Goal: Task Accomplishment & Management: Complete application form

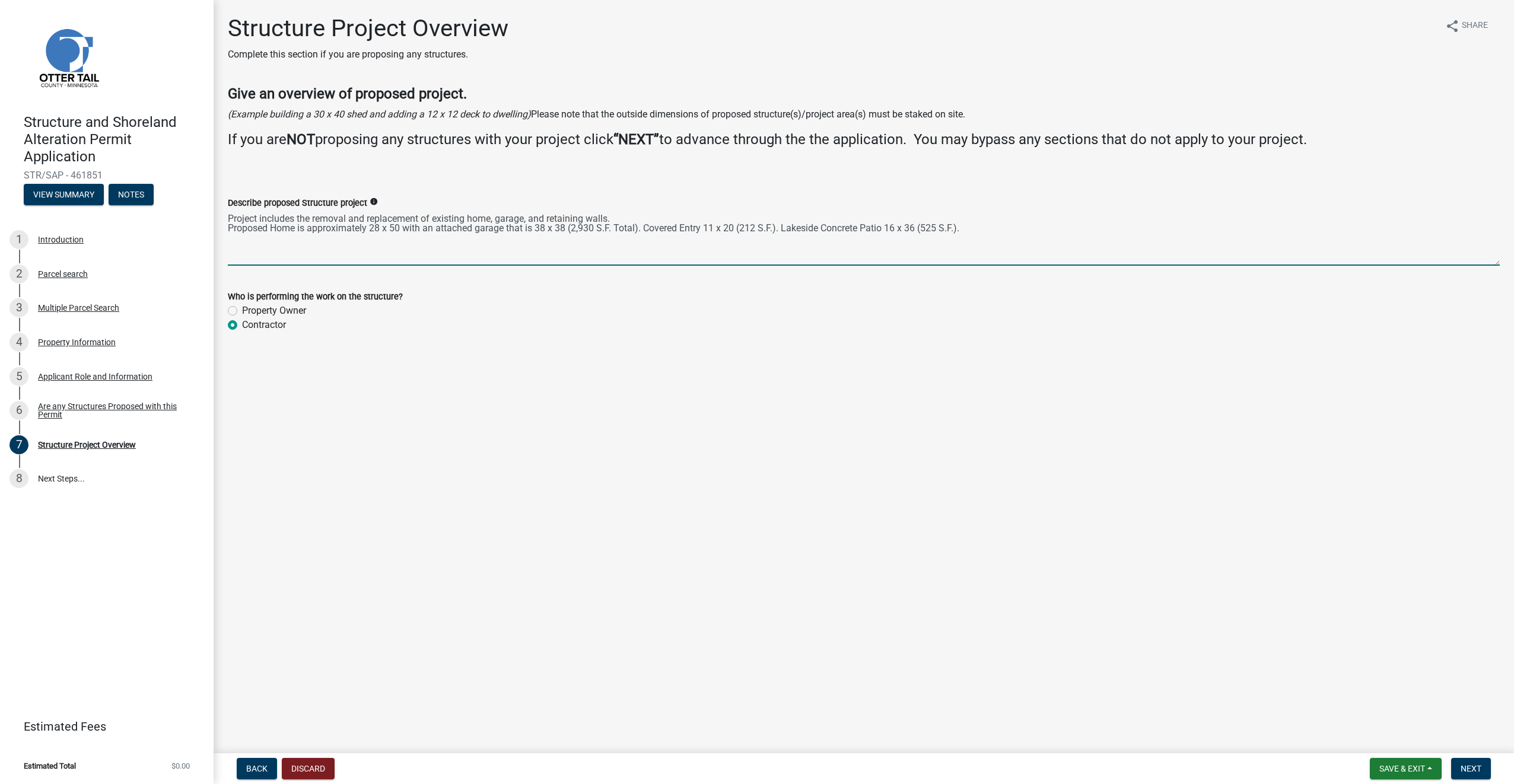
click at [439, 250] on textarea "Project includes the removal and replacement of existing home, garage, and reta…" at bounding box center [863, 238] width 1272 height 56
click at [1435, 770] on button "Save & Exit" at bounding box center [1406, 768] width 72 height 21
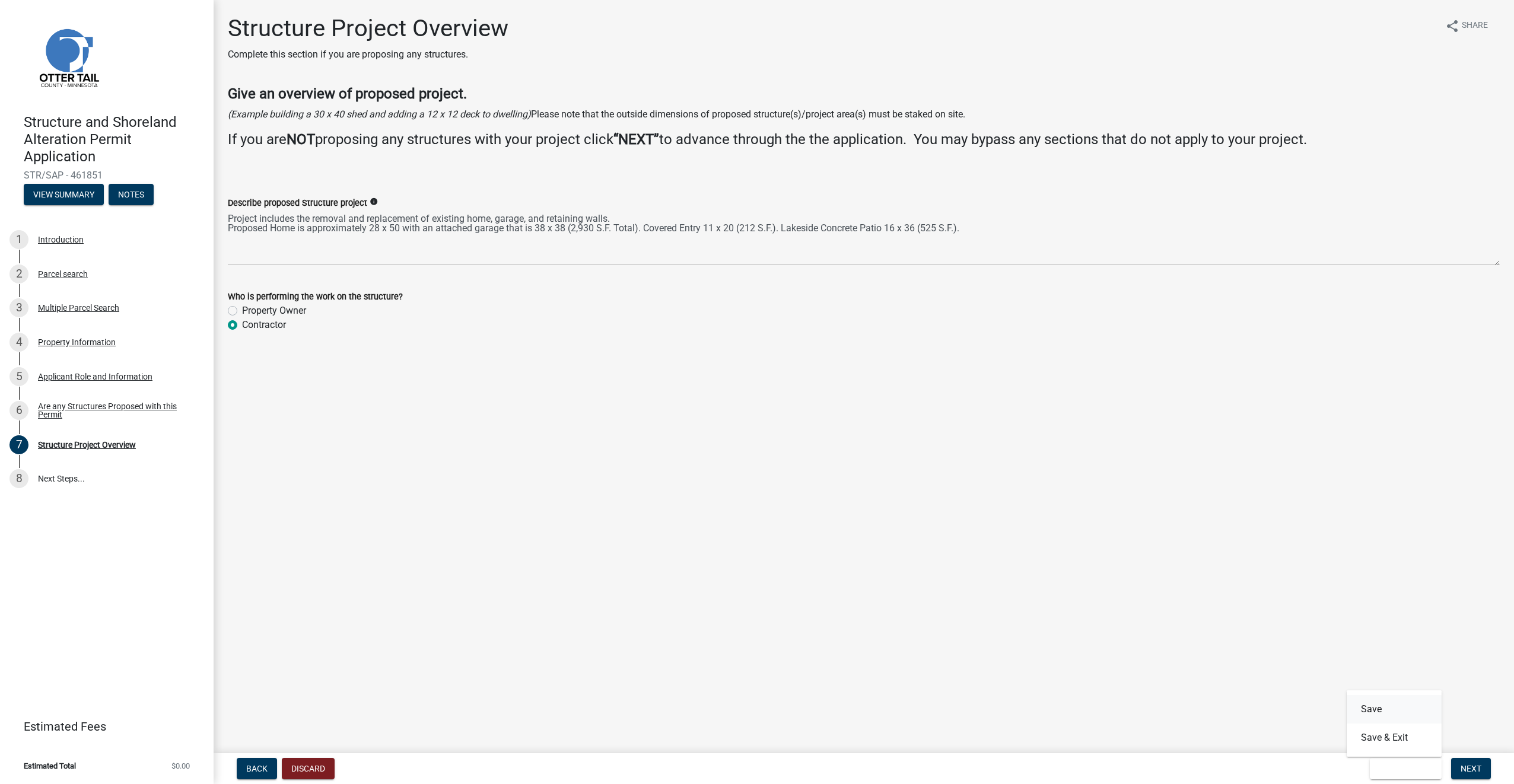
click at [1389, 704] on button "Save" at bounding box center [1394, 709] width 95 height 29
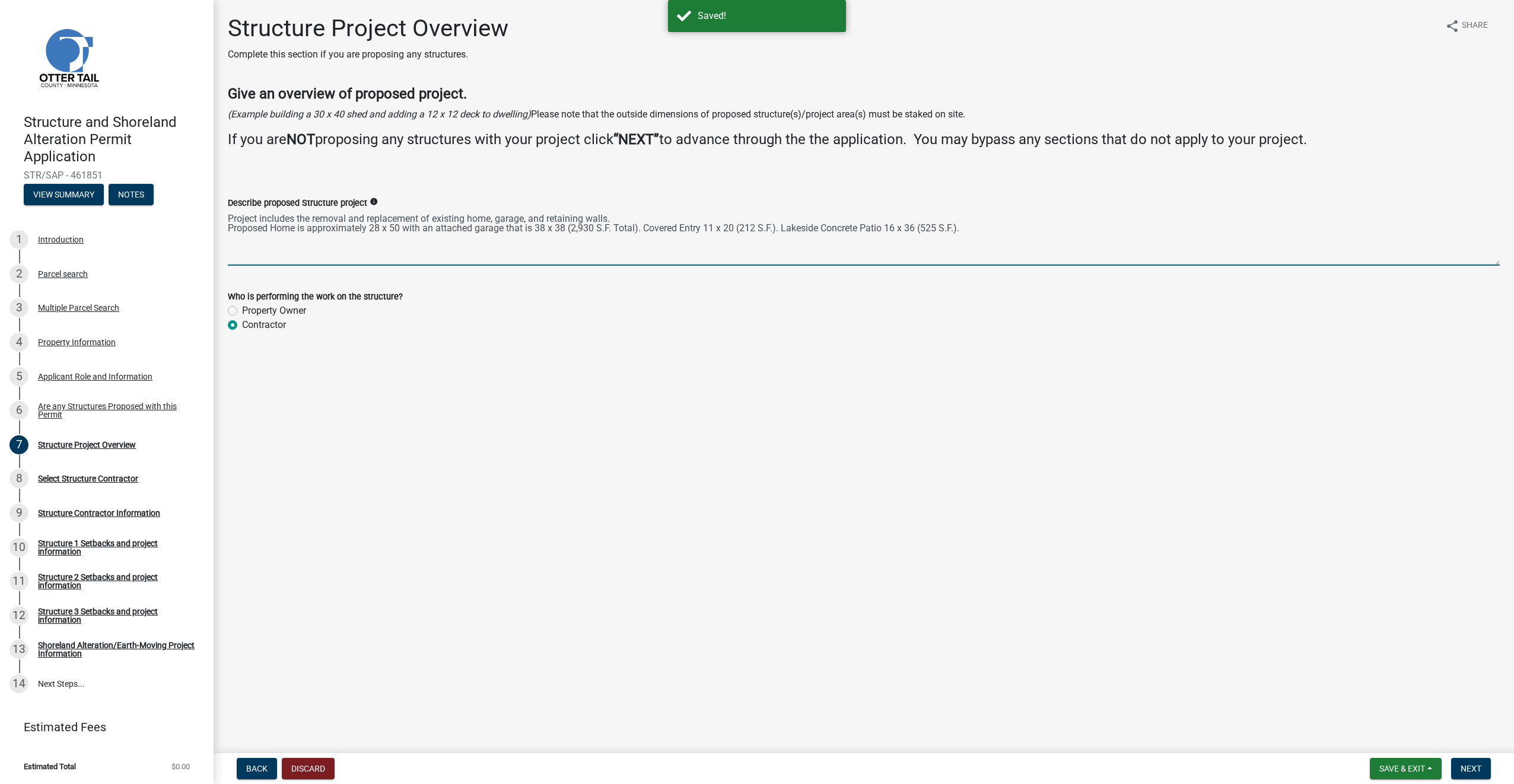
click at [659, 246] on textarea "Project includes the removal and replacement of existing home, garage, and reta…" at bounding box center [863, 238] width 1272 height 56
click at [989, 224] on textarea "Project includes the removal and replacement of existing home, garage, and reta…" at bounding box center [863, 238] width 1272 height 56
click at [1030, 228] on textarea "Project includes the removal and replacement of existing home, garage, and reta…" at bounding box center [863, 238] width 1272 height 56
click at [1019, 225] on textarea "Project includes the removal and replacement of existing home, garage, and reta…" at bounding box center [863, 238] width 1272 height 56
click at [1080, 227] on textarea "Project includes the removal and replacement of existing home, garage, and reta…" at bounding box center [863, 238] width 1272 height 56
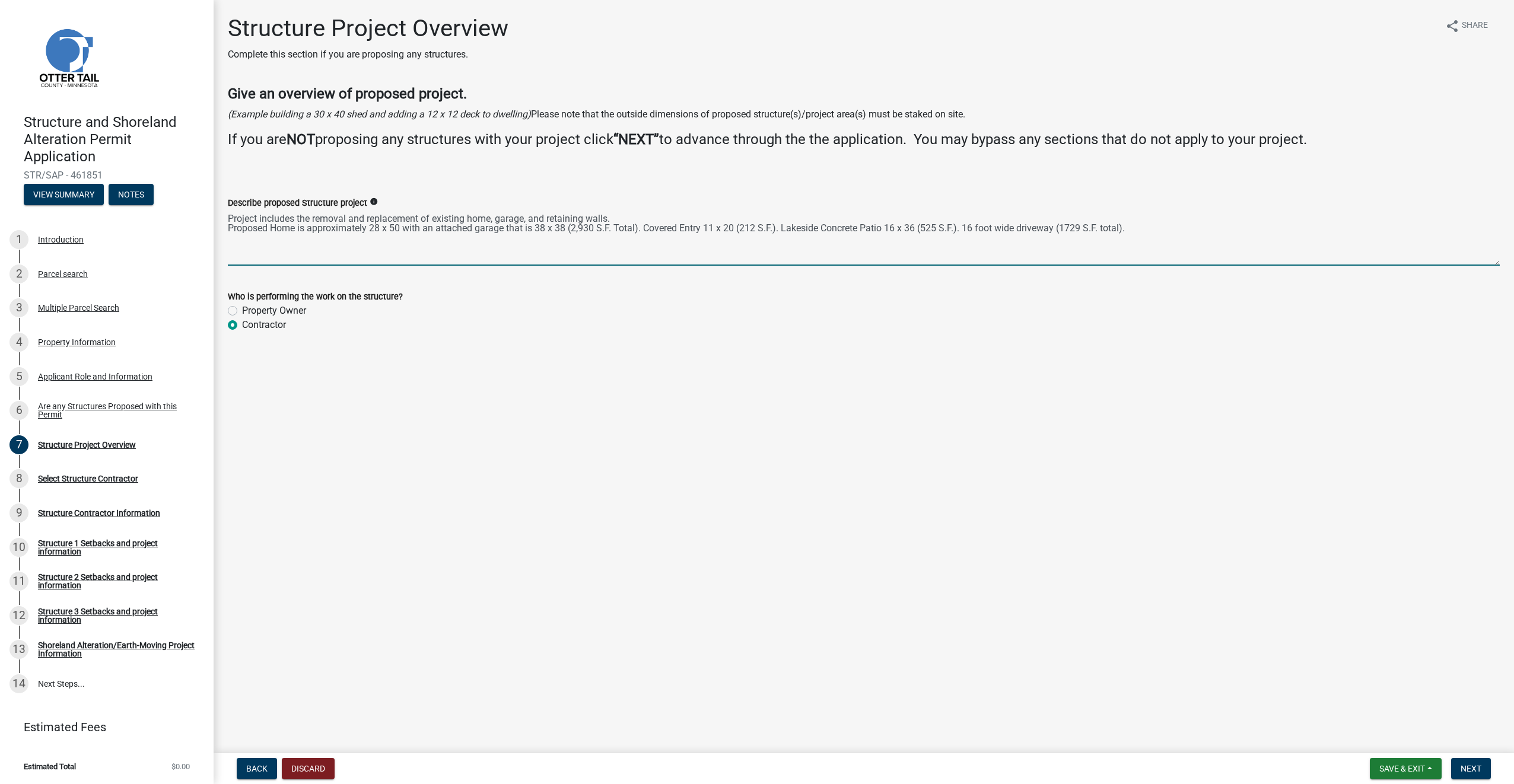
click at [1146, 231] on textarea "Project includes the removal and replacement of existing home, garage, and reta…" at bounding box center [863, 238] width 1272 height 56
click at [1370, 231] on textarea "Project includes the removal and replacement of existing home, garage, and reta…" at bounding box center [863, 238] width 1272 height 56
click at [1366, 232] on textarea "Project includes the removal and replacement of existing home, garage, and reta…" at bounding box center [863, 238] width 1272 height 56
click at [1349, 231] on textarea "Project includes the removal and replacement of existing home, garage, and reta…" at bounding box center [863, 238] width 1272 height 56
click at [1345, 230] on textarea "Project includes the removal and replacement of existing home, garage, and reta…" at bounding box center [863, 238] width 1272 height 56
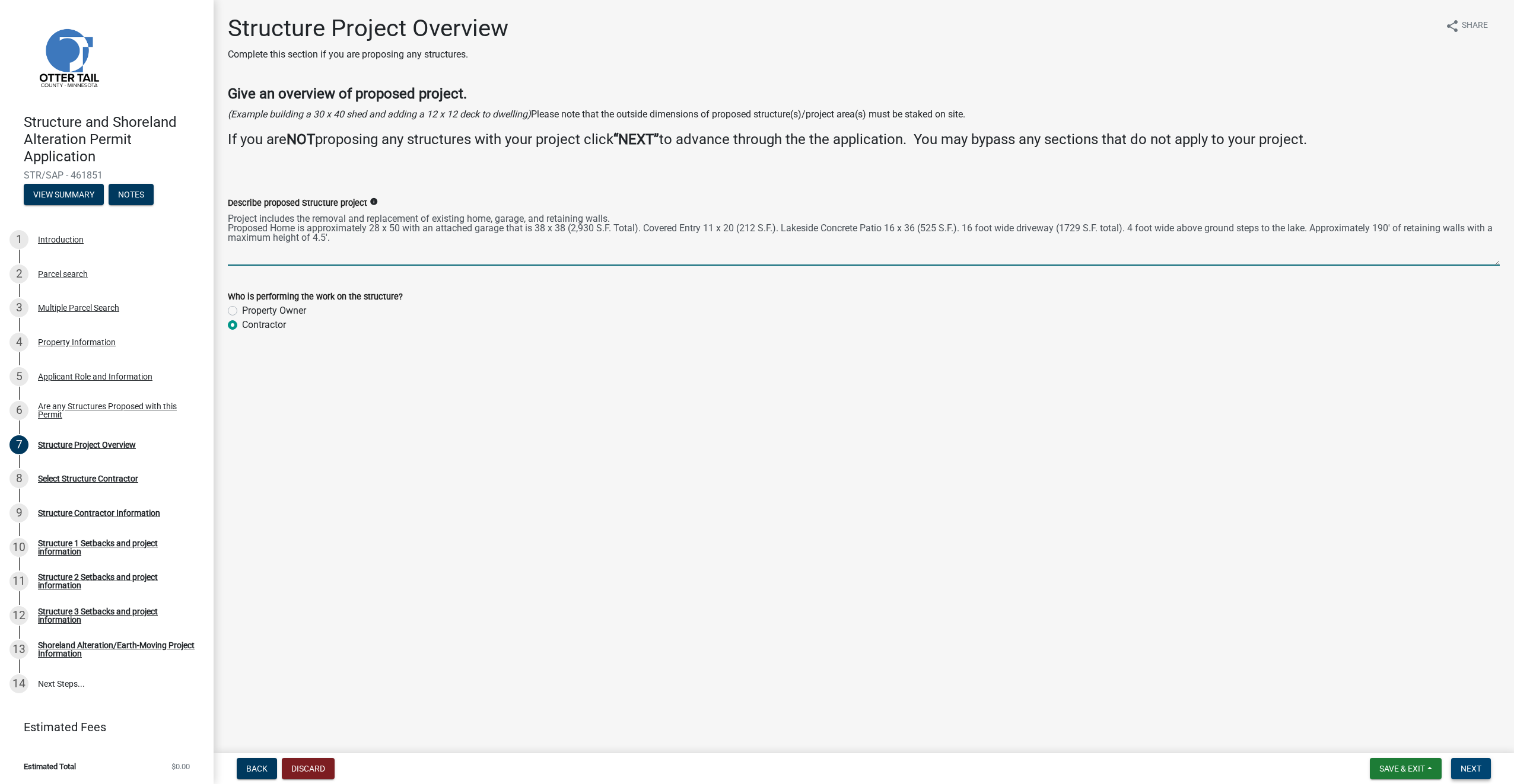
type textarea "Project includes the removal and replacement of existing home, garage, and reta…"
click at [1473, 768] on span "Next" at bounding box center [1471, 768] width 21 height 10
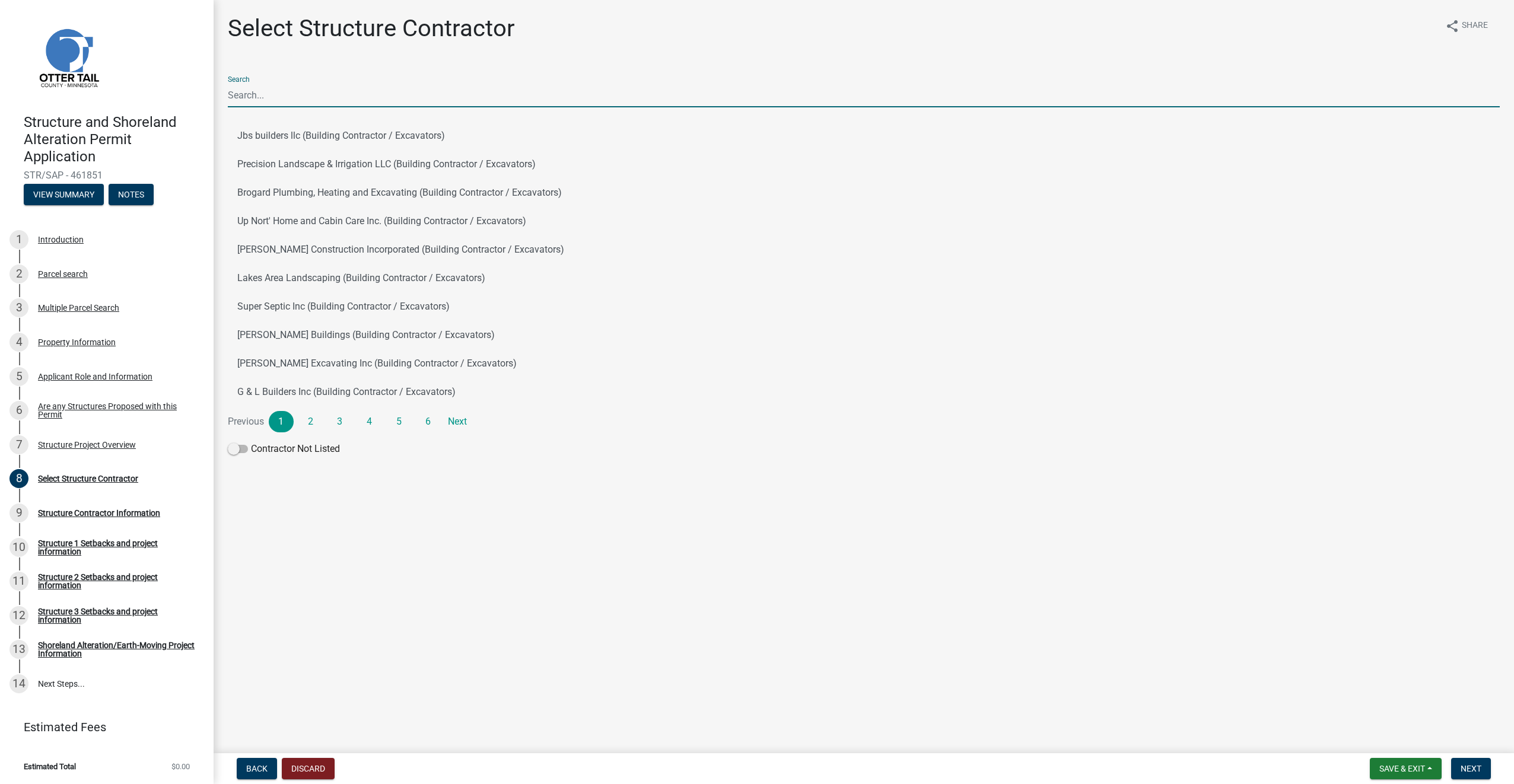
click at [334, 96] on input "Search" at bounding box center [863, 95] width 1272 height 25
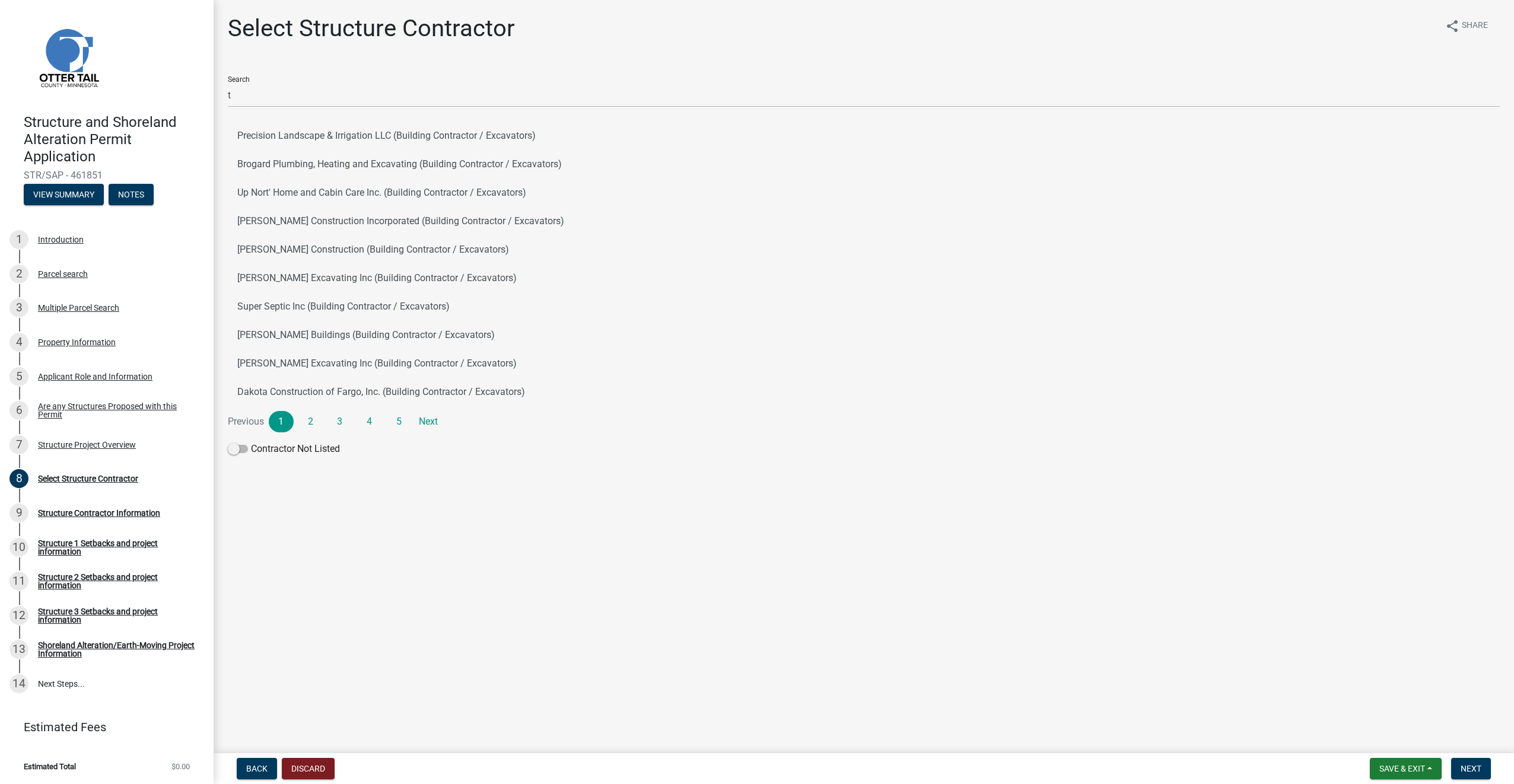
click at [424, 515] on main "Select Structure Contractor share Share Search t Precision Landscape & Irrigati…" at bounding box center [863, 374] width 1301 height 748
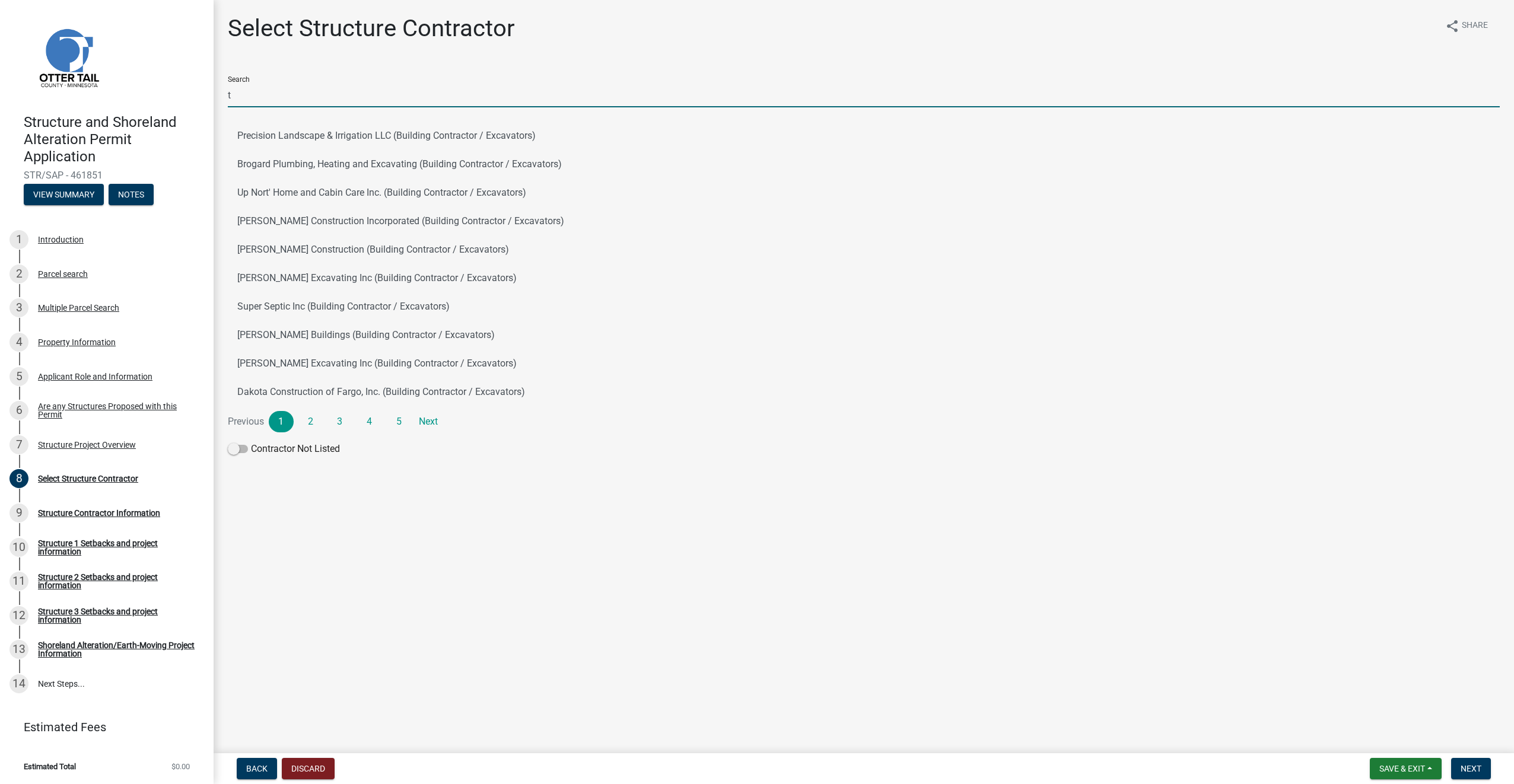
click at [250, 96] on input "t" at bounding box center [863, 95] width 1272 height 25
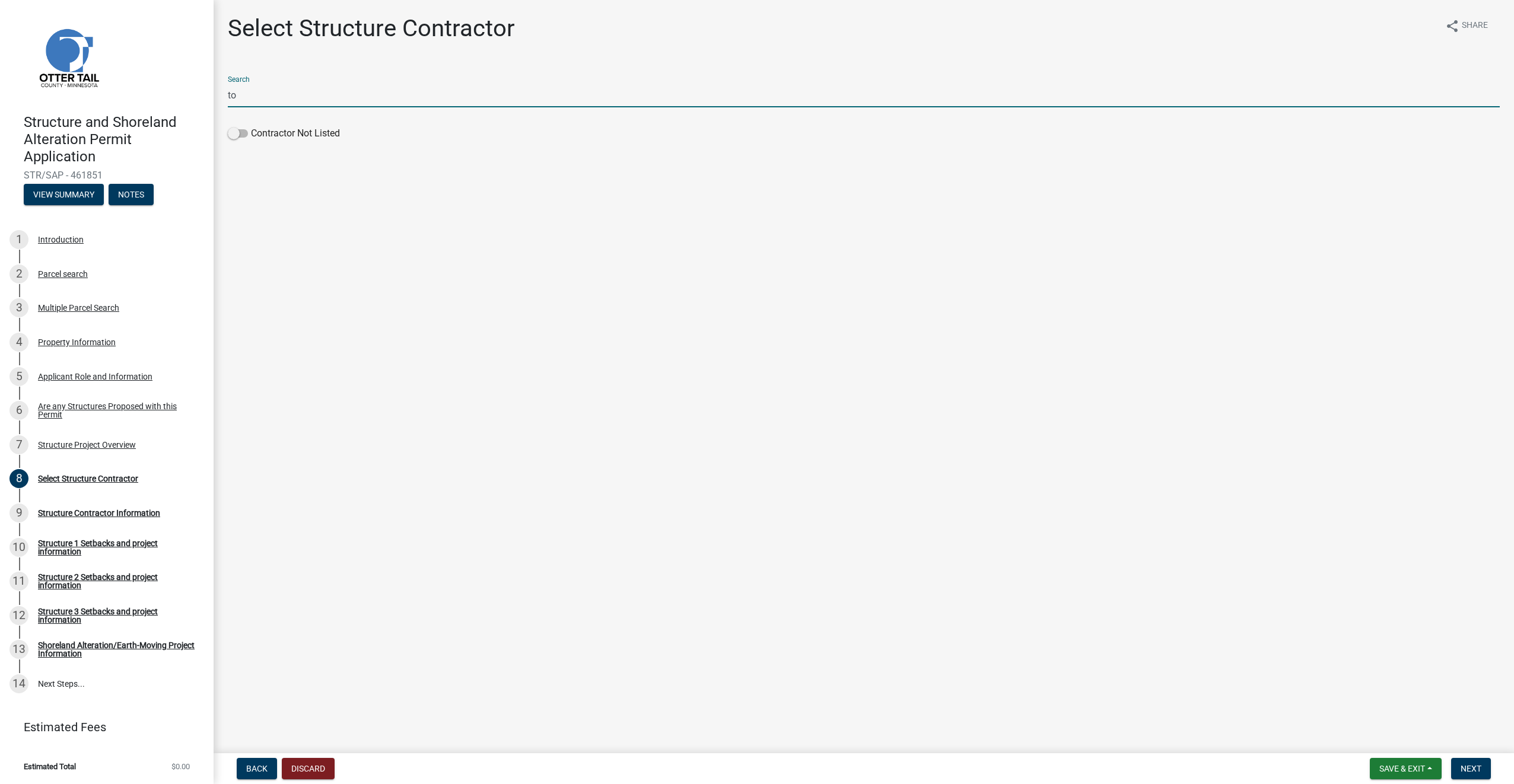
type input "t"
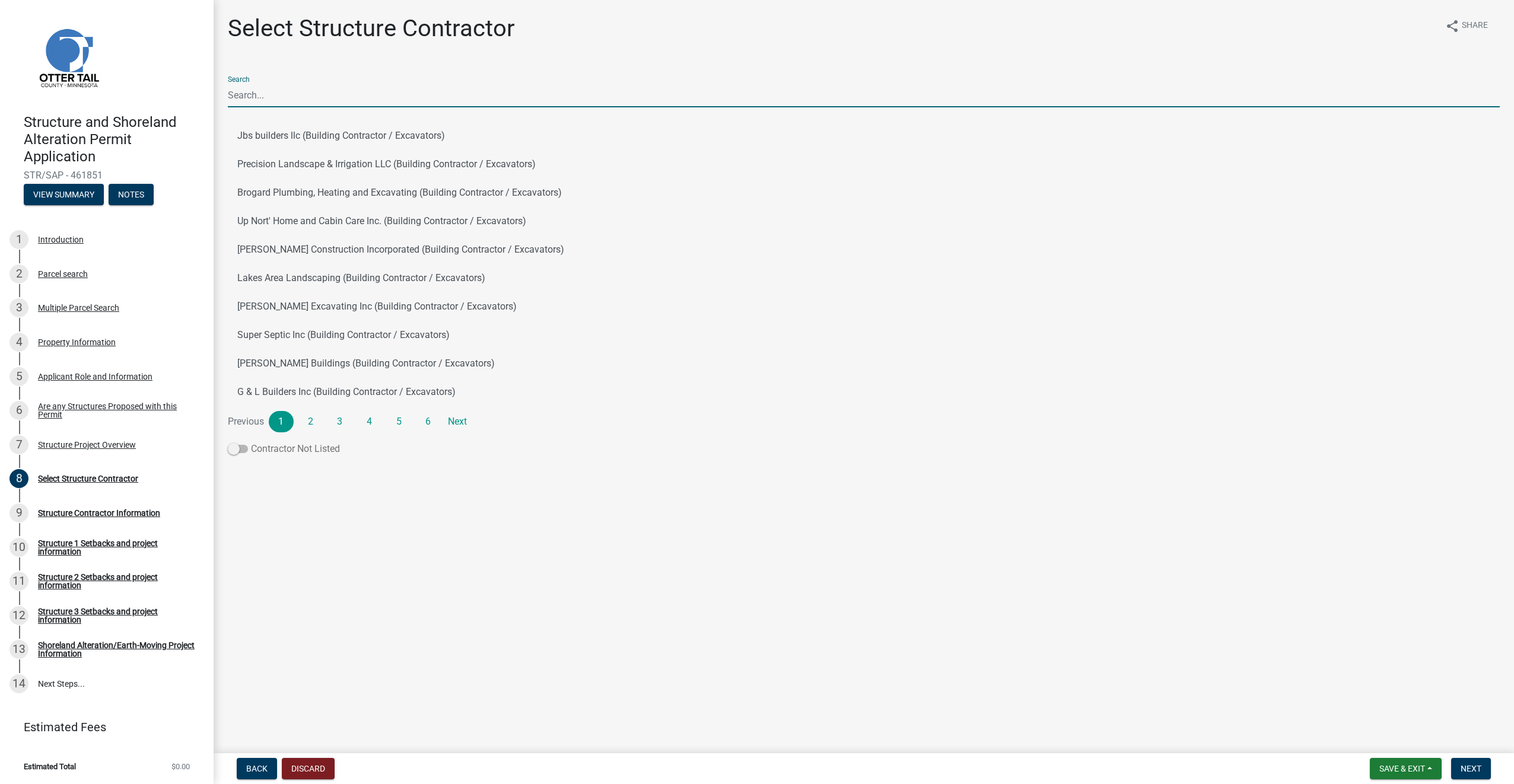
click at [241, 451] on span at bounding box center [237, 449] width 20 height 8
click at [251, 442] on input "Contractor Not Listed" at bounding box center [251, 442] width 0 height 0
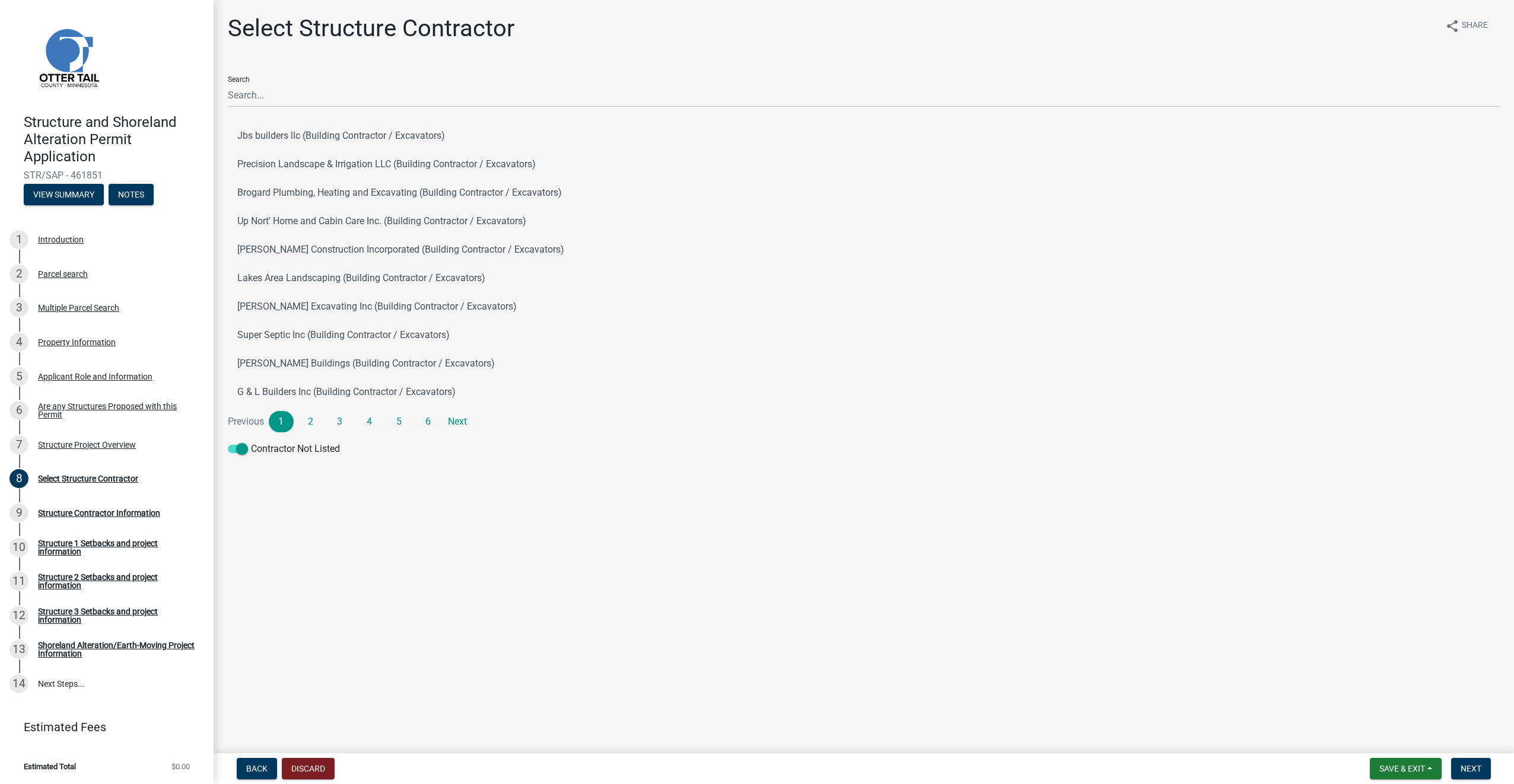
click at [409, 543] on main "Select Structure Contractor share Share Search Jbs builders llc (Building Contr…" at bounding box center [863, 374] width 1301 height 748
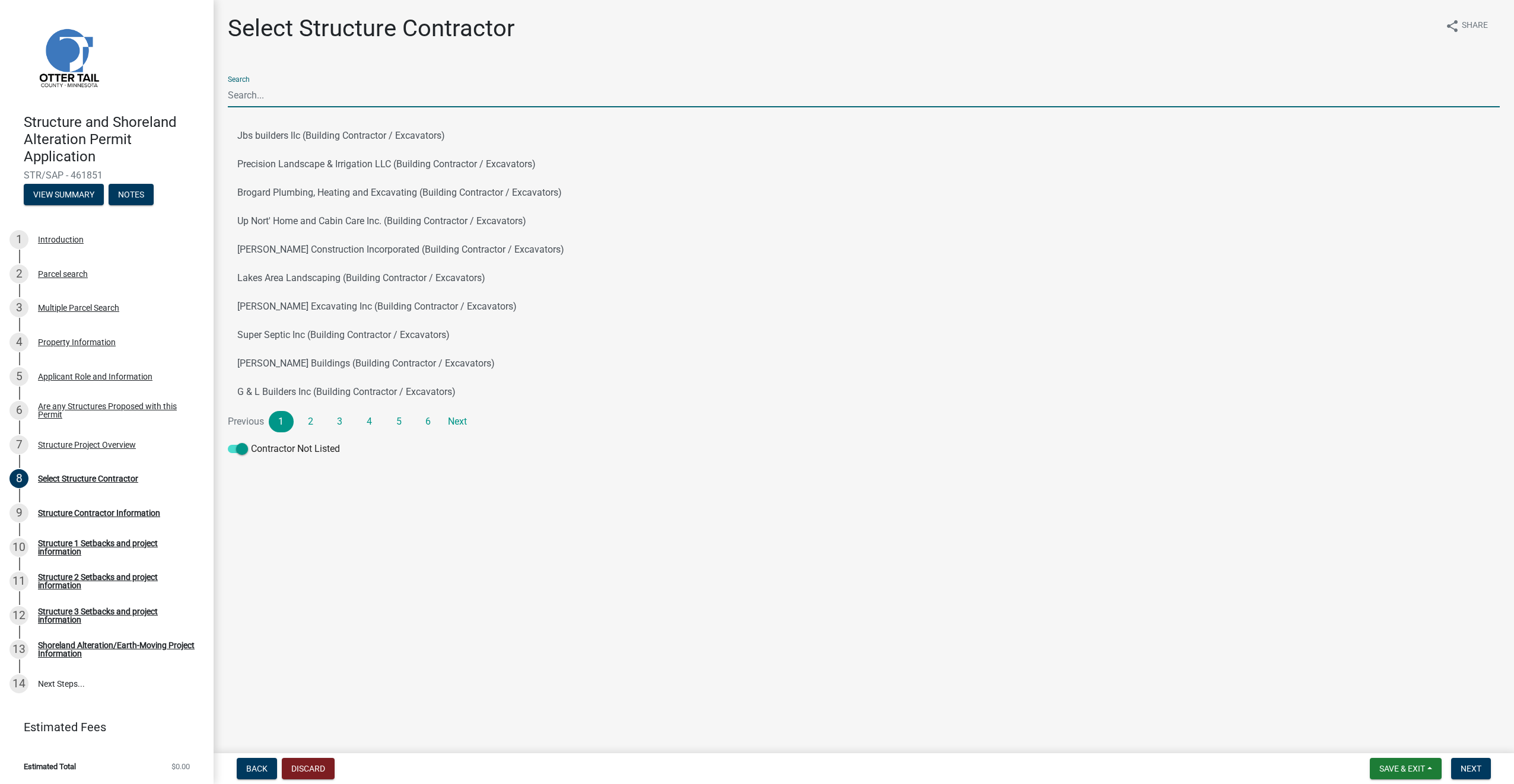
click at [276, 96] on input "Search" at bounding box center [863, 95] width 1272 height 25
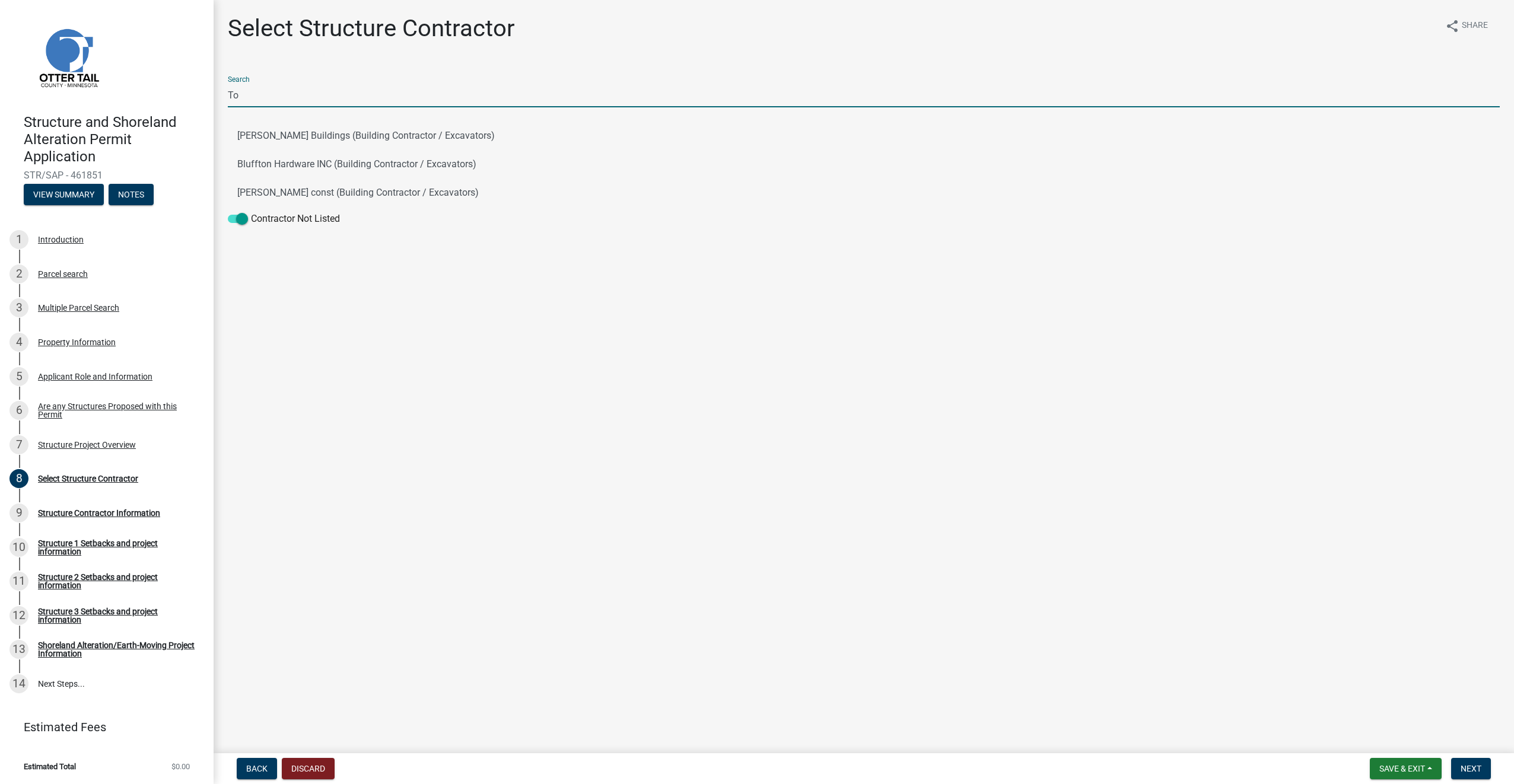
type input "T"
type input "D"
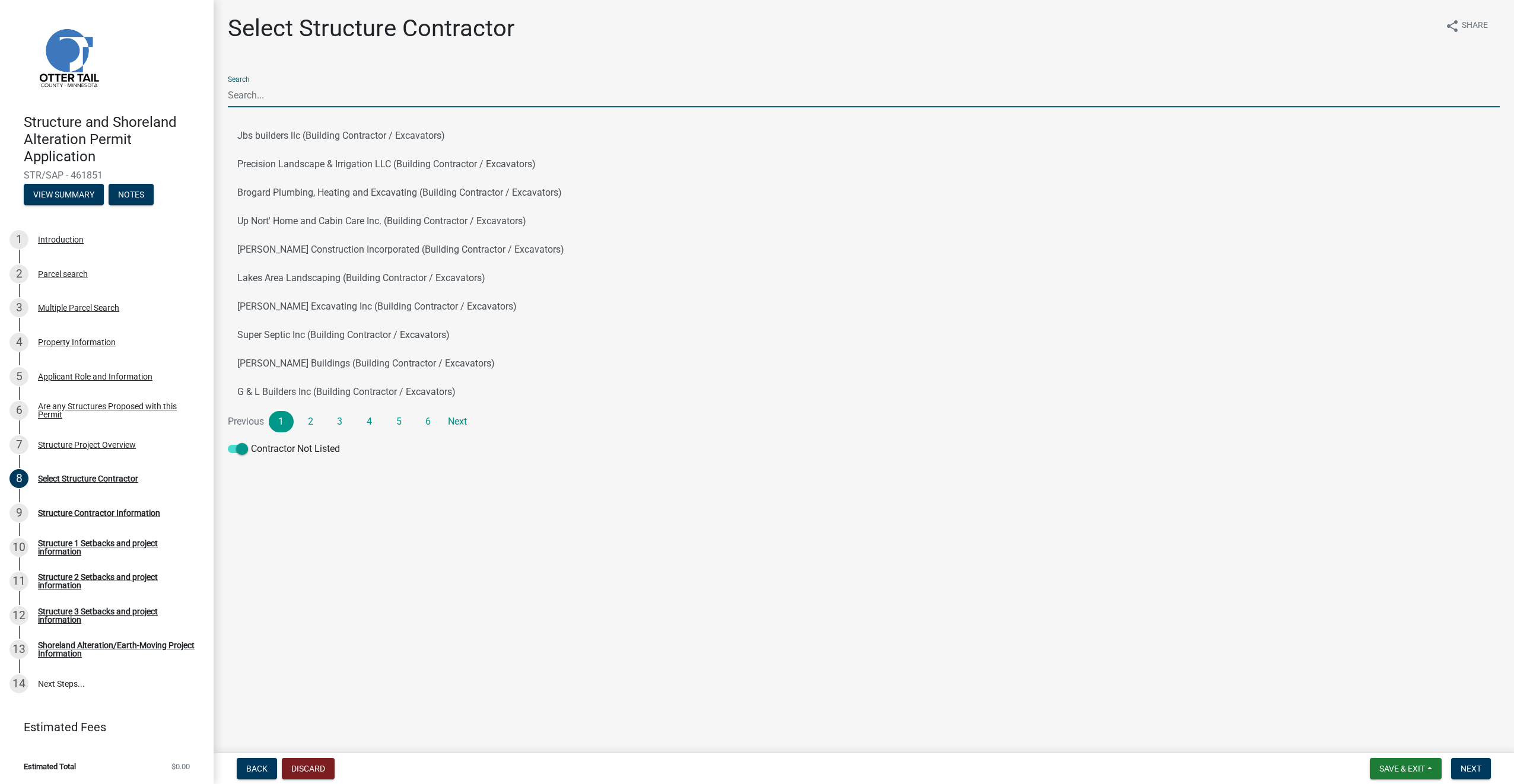
click at [417, 581] on main "Select Structure Contractor share Share Search Jbs builders llc (Building Contr…" at bounding box center [863, 374] width 1301 height 748
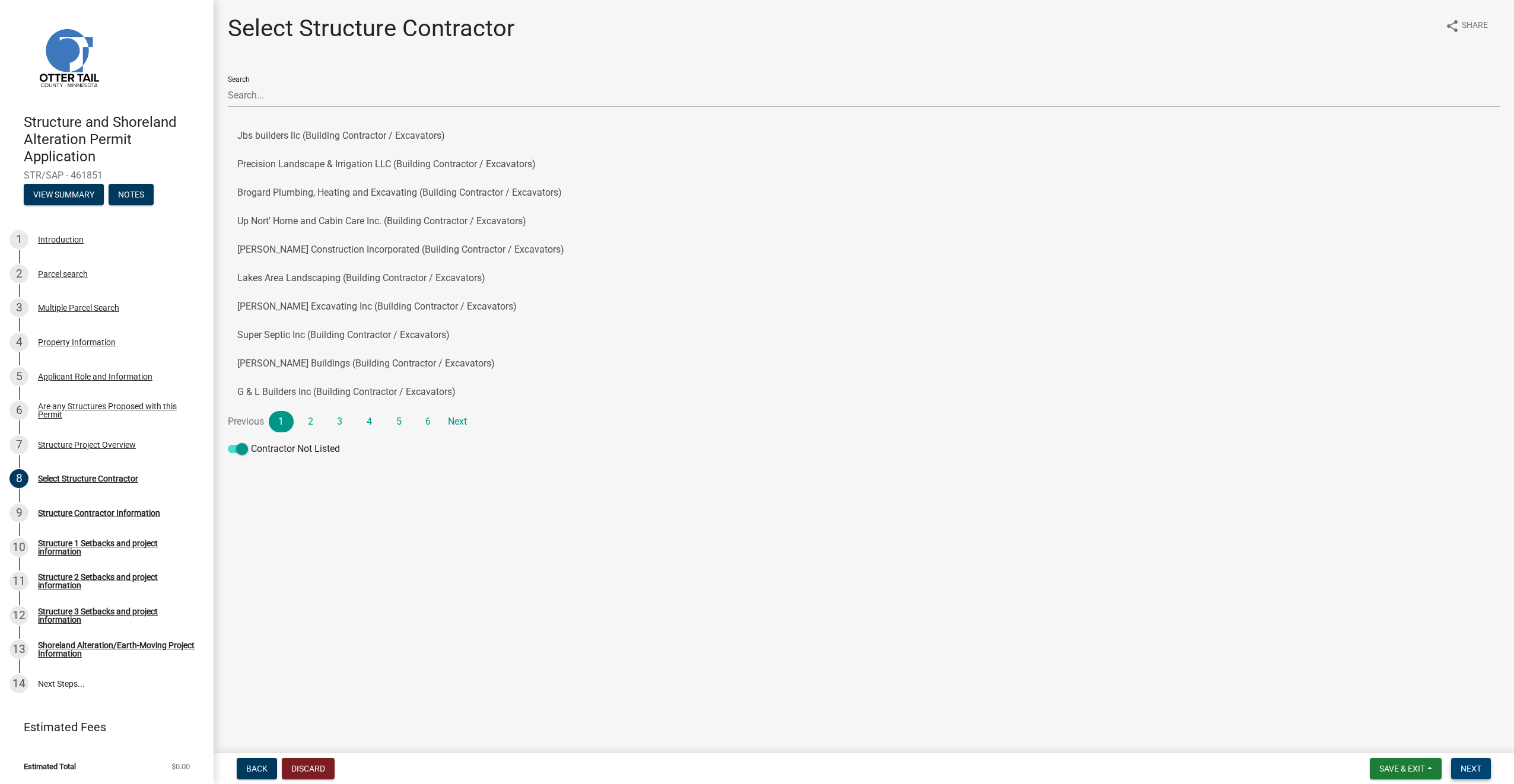
click at [1470, 769] on span "Next" at bounding box center [1471, 768] width 21 height 10
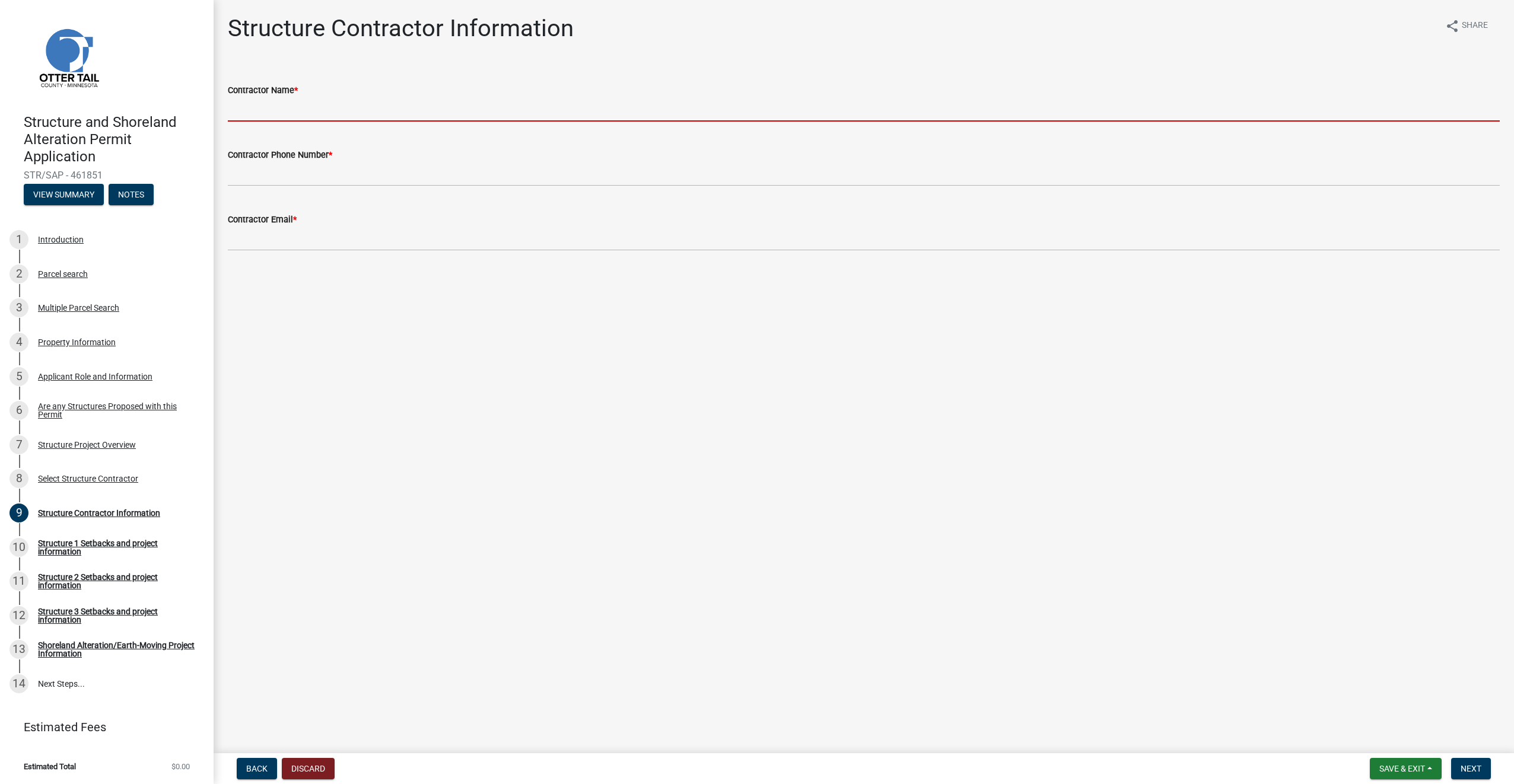
click at [342, 98] on input "Contractor Name *" at bounding box center [863, 109] width 1272 height 25
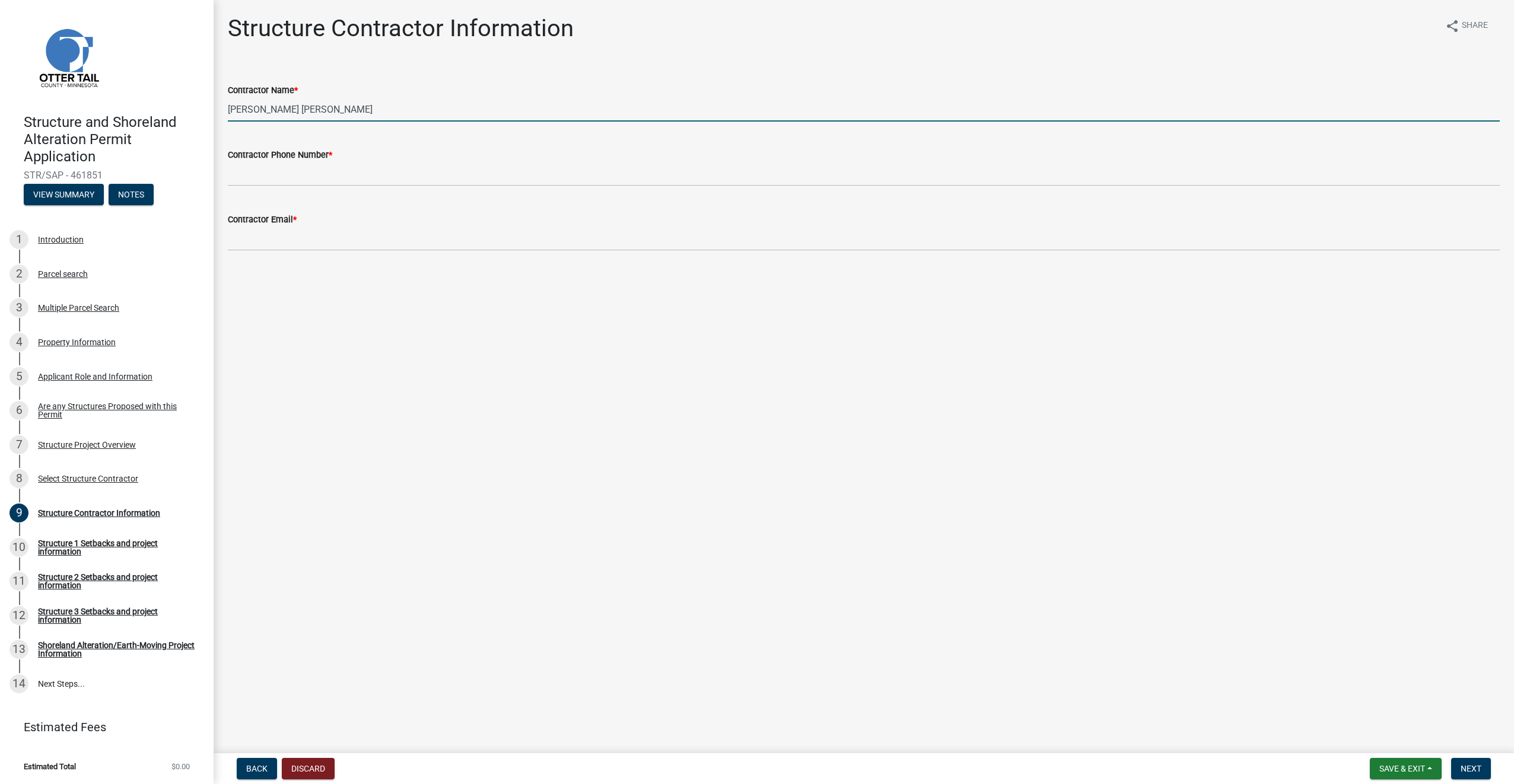
type input "[PERSON_NAME] [PERSON_NAME]"
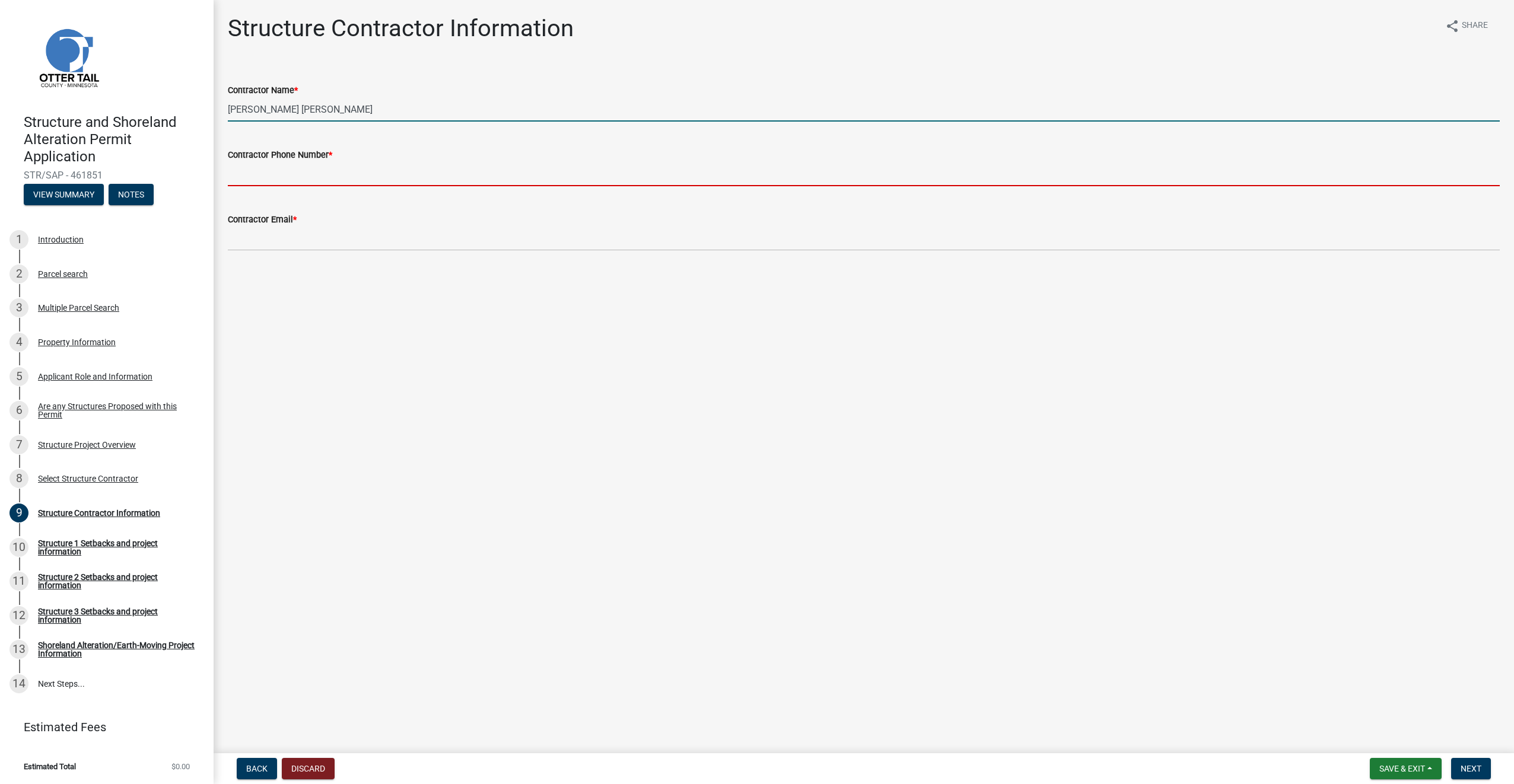
click at [295, 177] on input "Contractor Phone Number *" at bounding box center [863, 174] width 1272 height 25
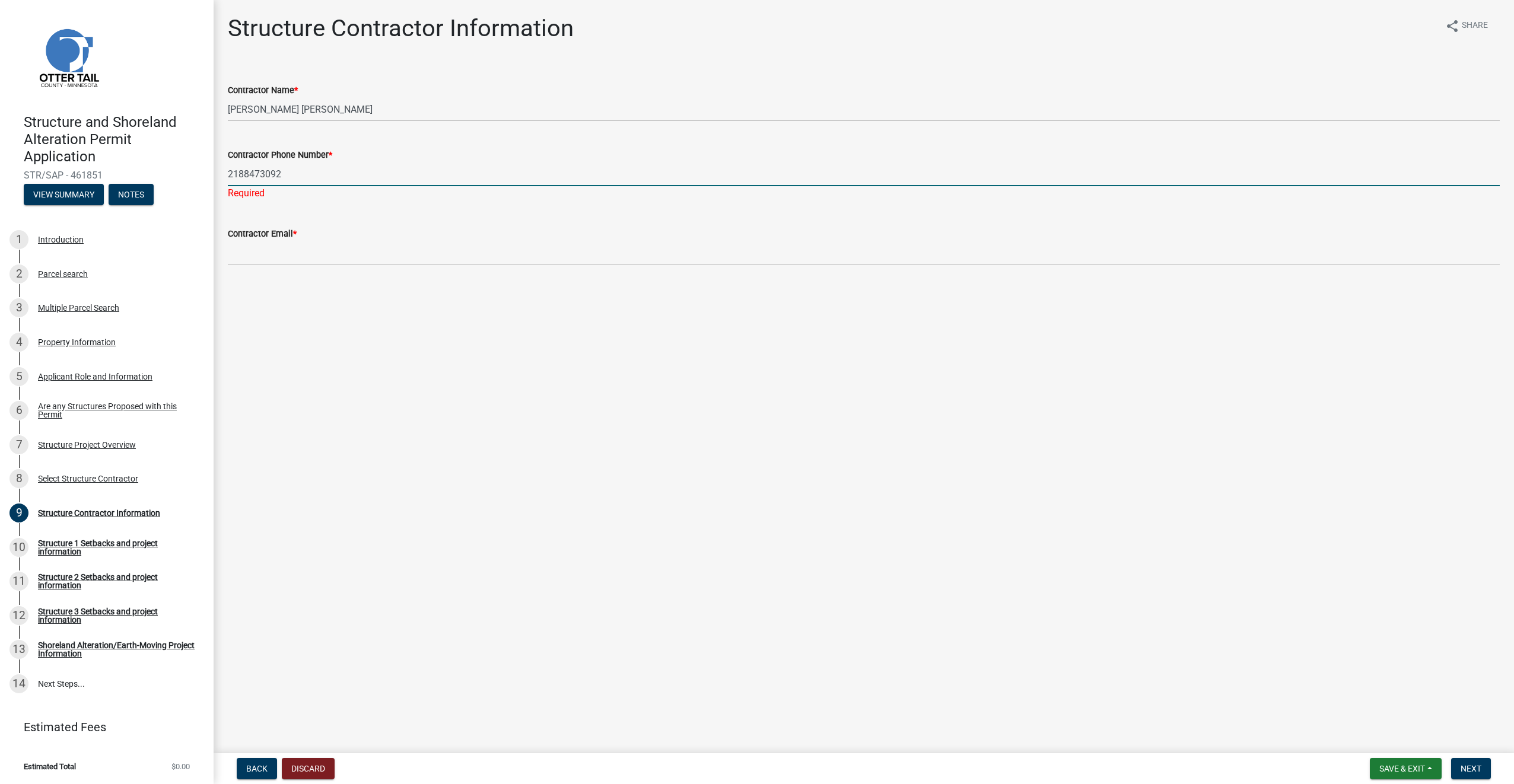
type input "2188473092"
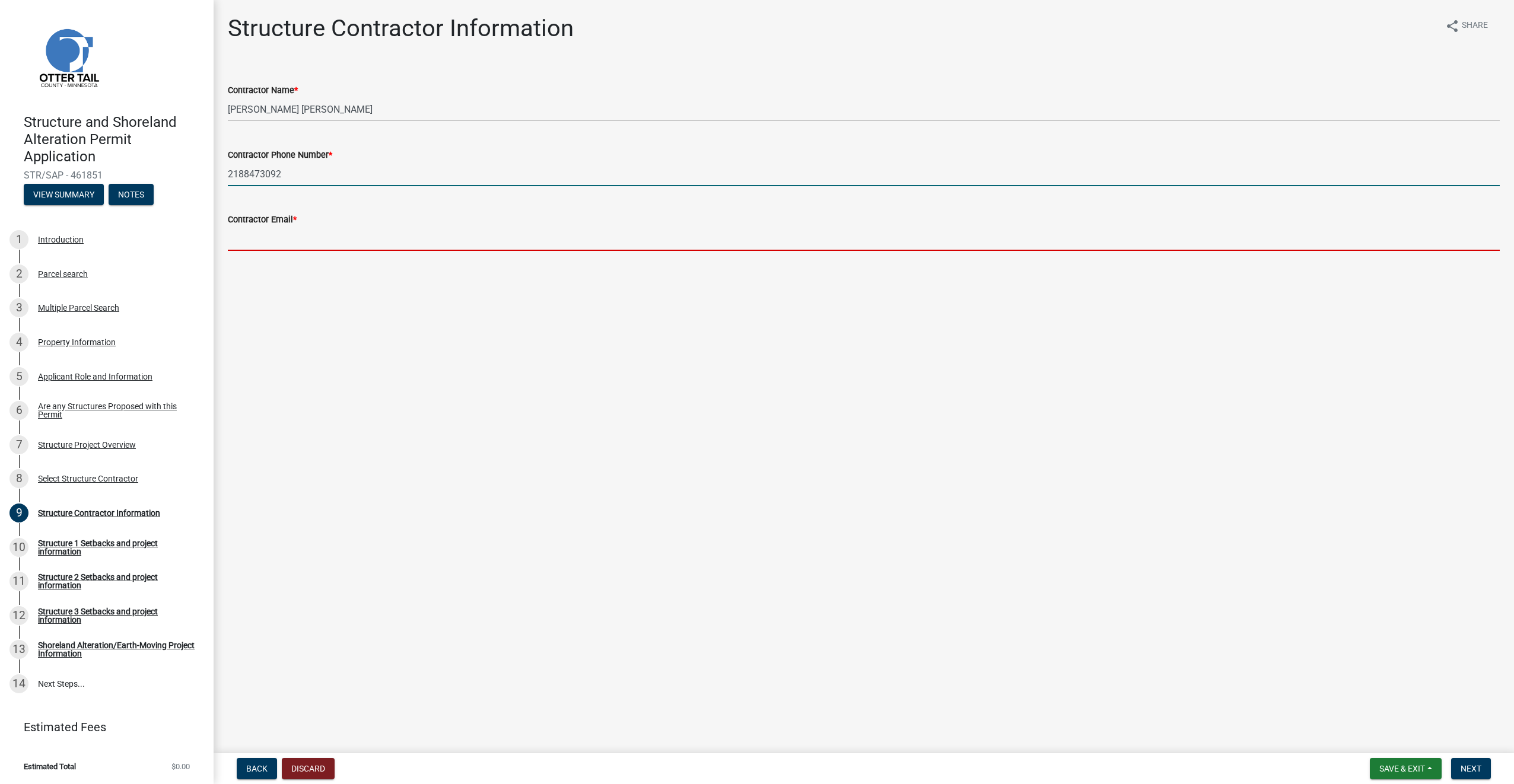
click at [279, 240] on input "Contractor Email *" at bounding box center [863, 239] width 1272 height 25
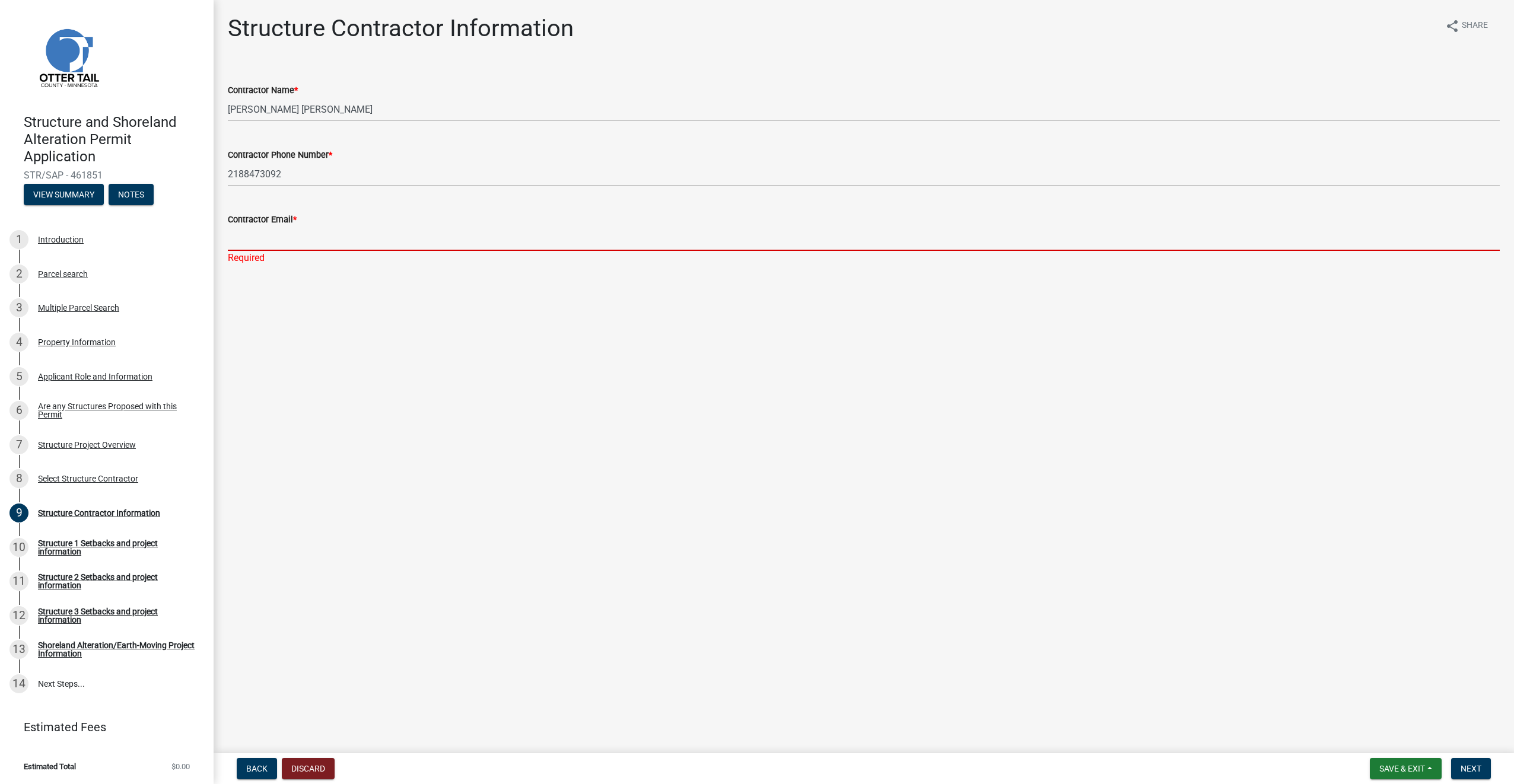
click at [290, 239] on input "Contractor Email *" at bounding box center [863, 239] width 1272 height 25
type input "[PERSON_NAME][EMAIL_ADDRESS][DOMAIN_NAME]"
click at [1477, 771] on span "Next" at bounding box center [1471, 768] width 21 height 10
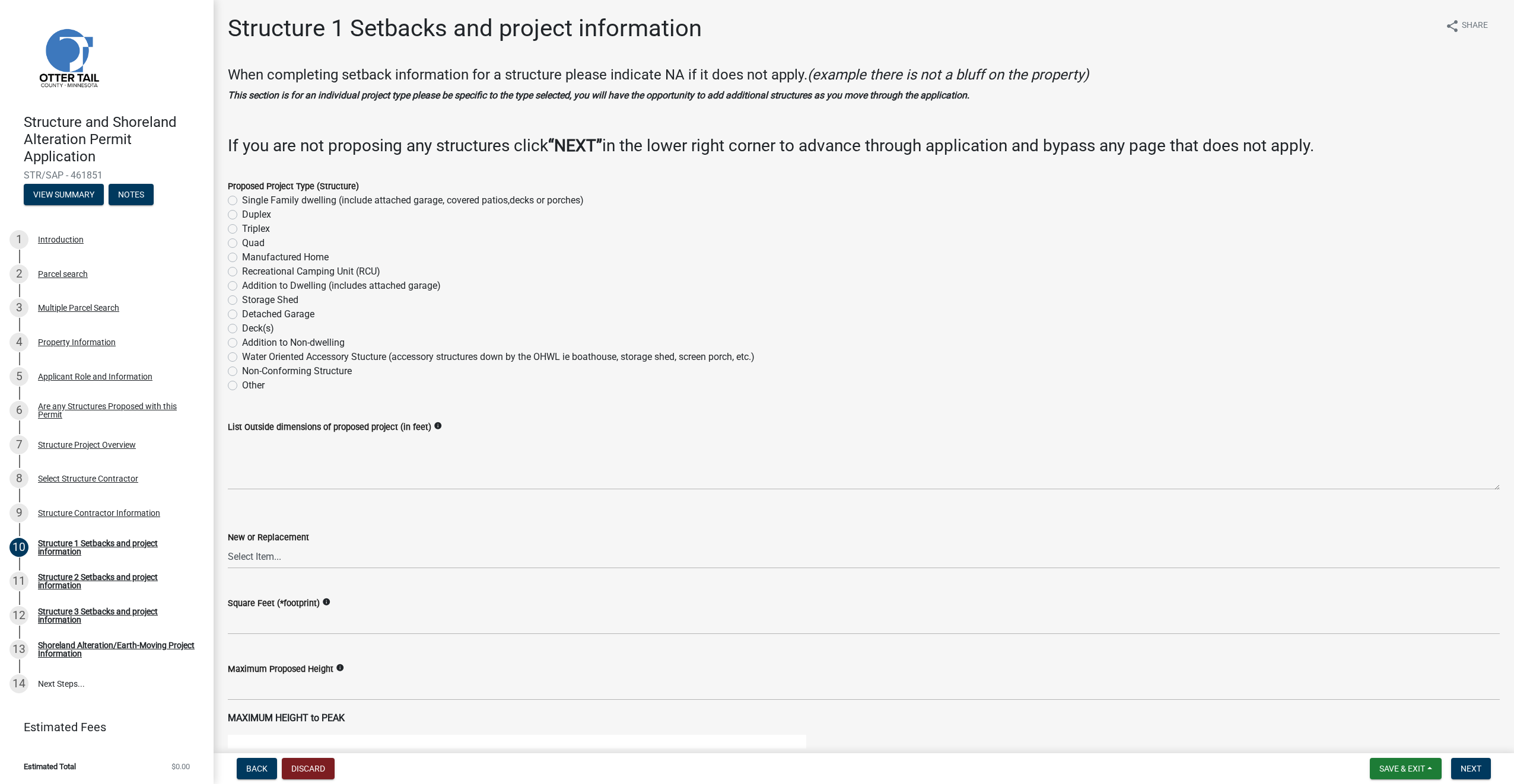
click at [242, 199] on label "Single Family dwelling (include attached garage, covered patios,decks or porche…" at bounding box center [413, 201] width 342 height 14
click at [242, 199] on input "Single Family dwelling (include attached garage, covered patios,decks or porche…" at bounding box center [246, 197] width 8 height 8
radio input "true"
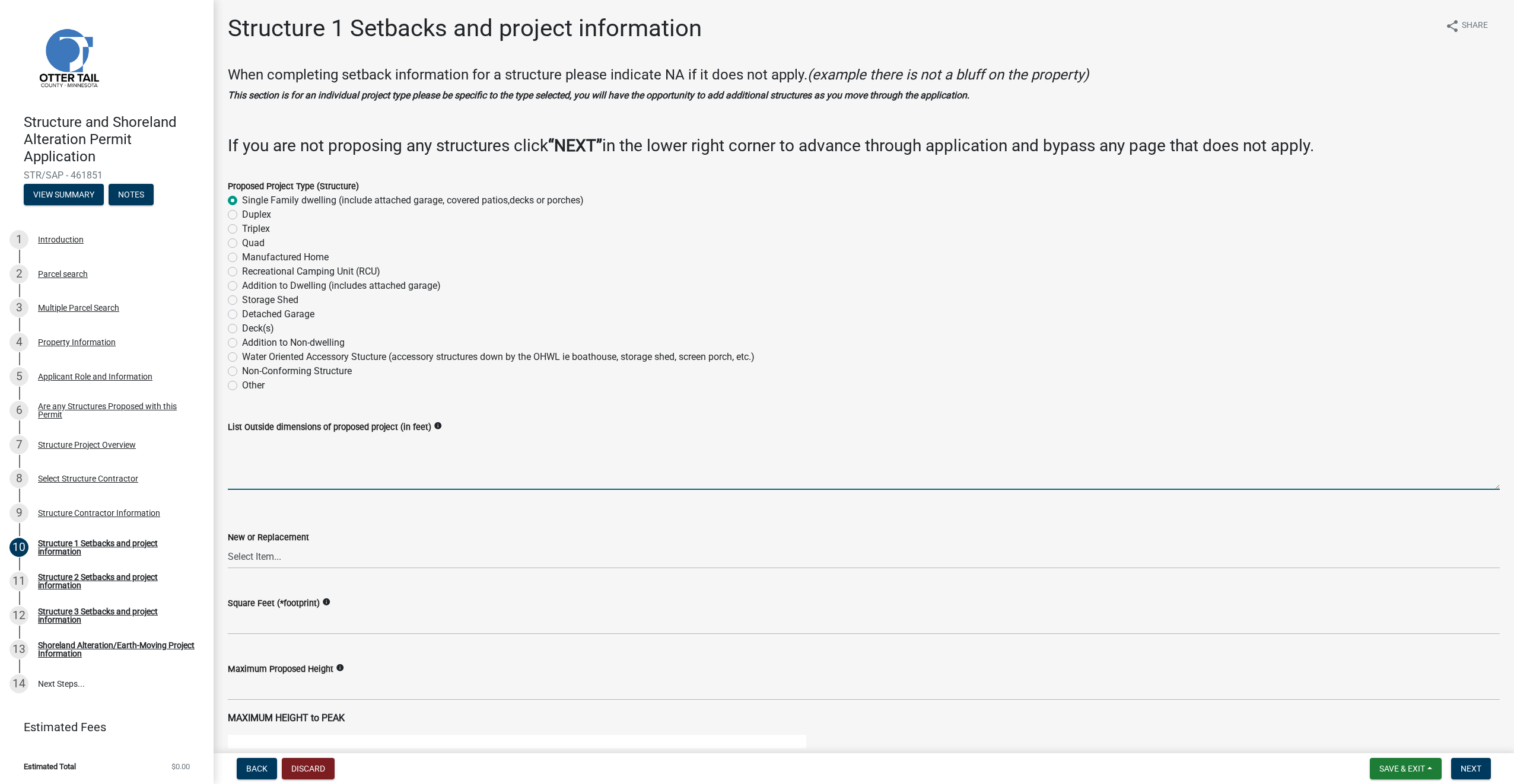
click at [350, 462] on textarea "List Outside dimensions of proposed project (in feet)" at bounding box center [863, 462] width 1272 height 56
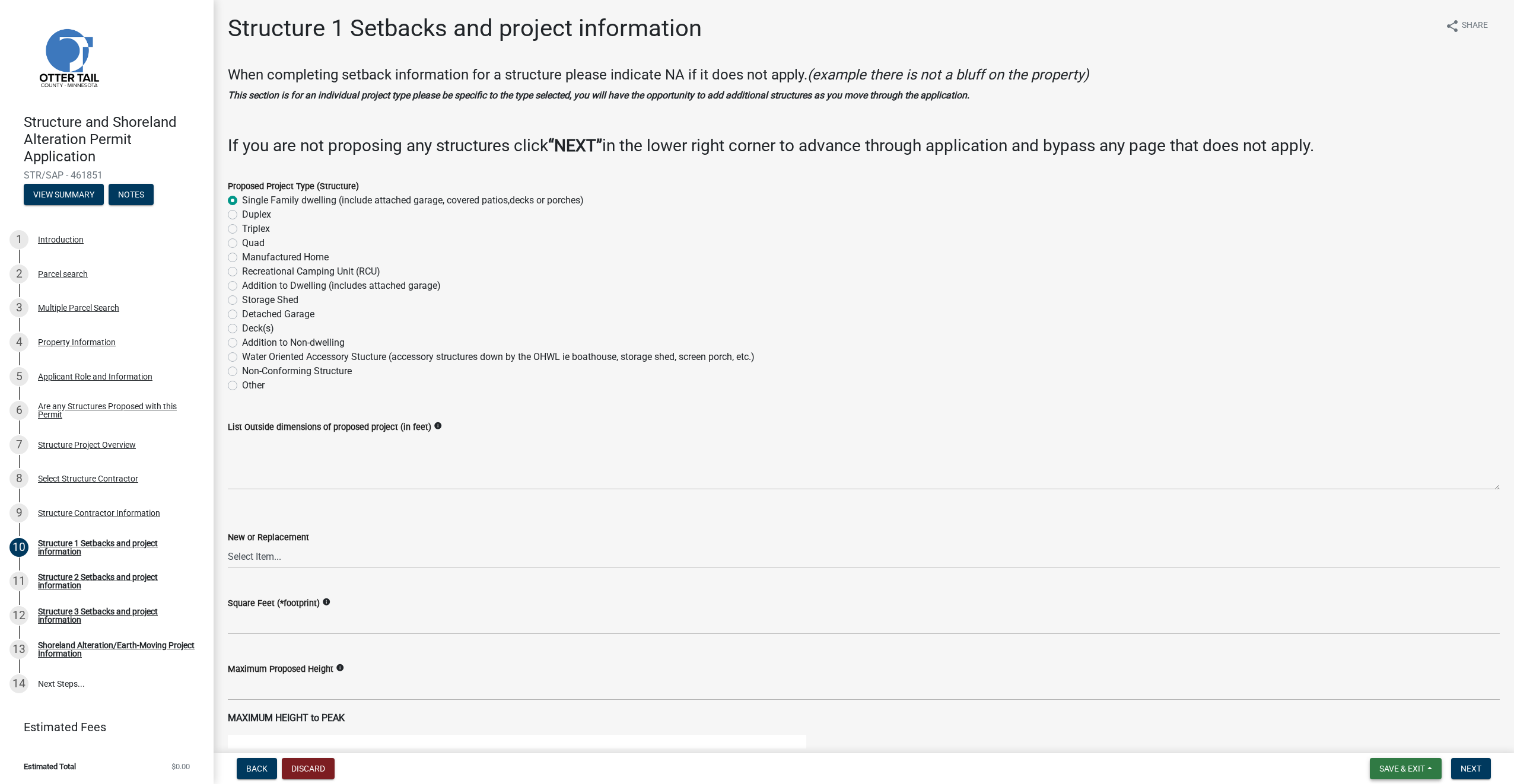
click at [1432, 766] on button "Save & Exit" at bounding box center [1406, 768] width 72 height 21
click at [1379, 708] on button "Save" at bounding box center [1394, 709] width 95 height 29
click at [276, 405] on div "List Outside dimensions of proposed project (in feet) info" at bounding box center [863, 446] width 1272 height 87
